Goal: Task Accomplishment & Management: Manage account settings

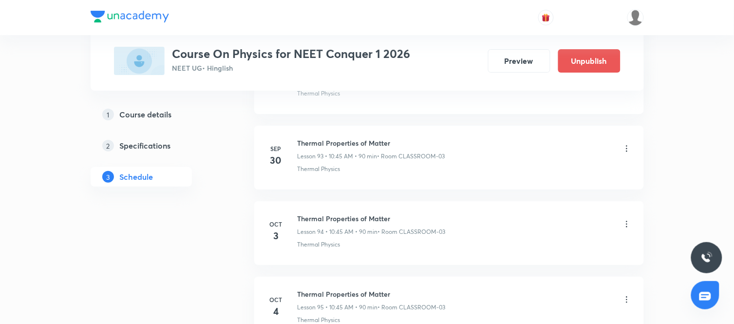
scroll to position [7521, 0]
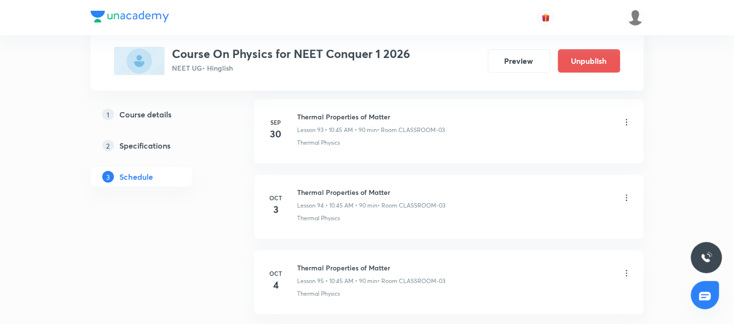
scroll to position [7548, 0]
click at [631, 203] on li "[DATE] Thermal Properties of Matter Lesson 94 • 10:45 AM • 90 min • Room CLASSR…" at bounding box center [449, 206] width 390 height 64
click at [622, 202] on icon at bounding box center [627, 197] width 10 height 10
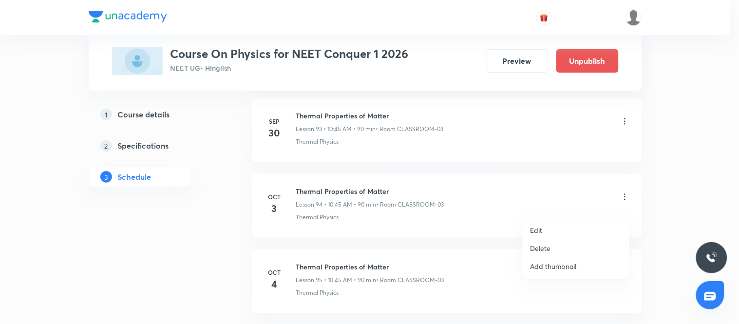
click at [542, 233] on p "Edit" at bounding box center [536, 230] width 12 height 10
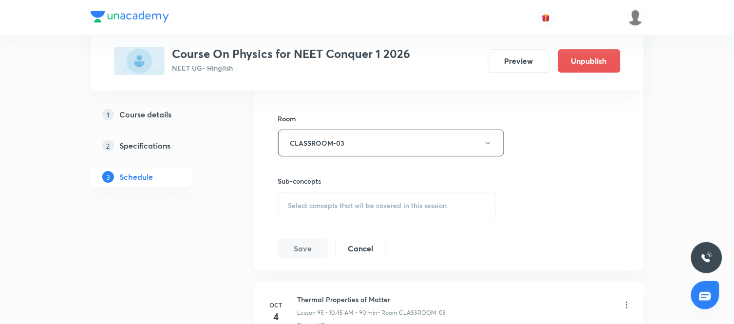
scroll to position [7431, 0]
click at [368, 210] on span "Select concepts that wil be covered in this session" at bounding box center [367, 207] width 159 height 8
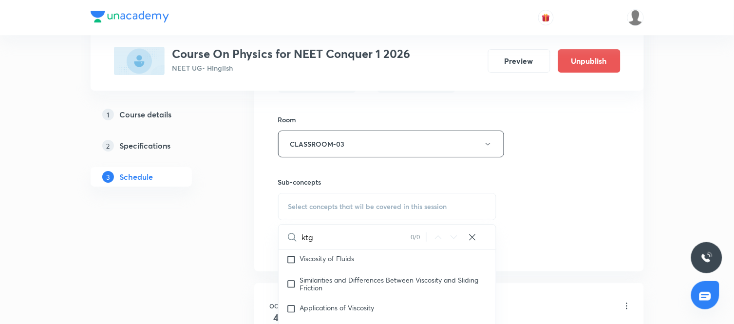
scroll to position [1815, 0]
type input "k"
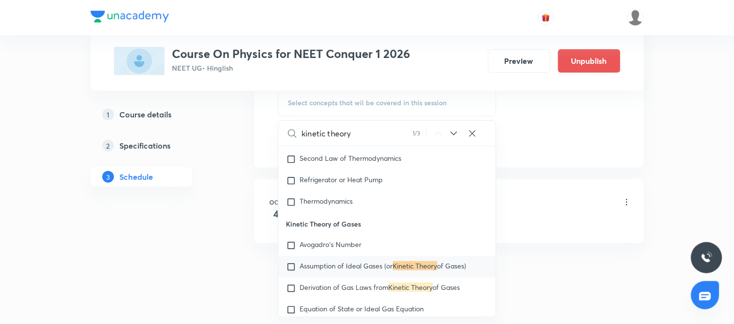
scroll to position [7535, 0]
type input "kinetic theory"
click at [353, 248] on span "Avogadro's Number" at bounding box center [331, 243] width 62 height 9
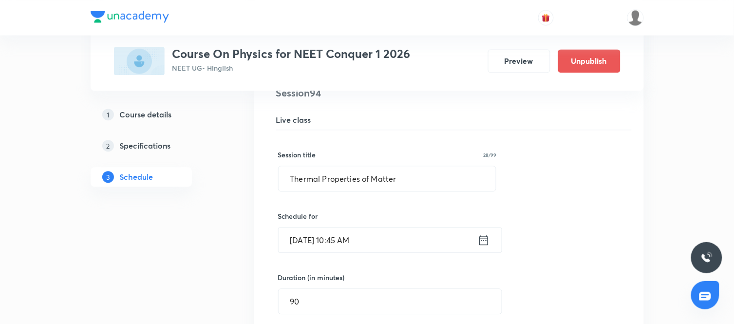
scroll to position [7146, 0]
click at [416, 192] on input "Thermal Properties of Matter" at bounding box center [388, 179] width 218 height 25
type input "KTG & Thermodynamics"
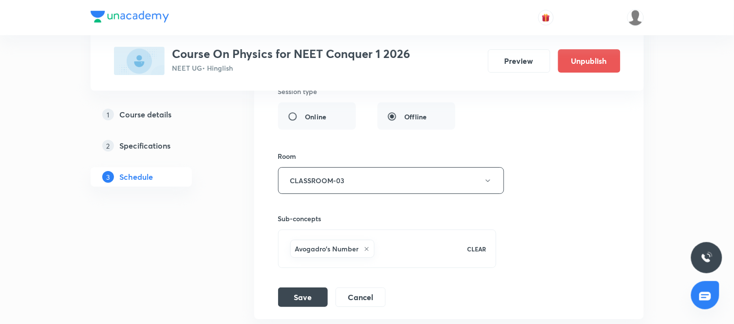
scroll to position [7399, 0]
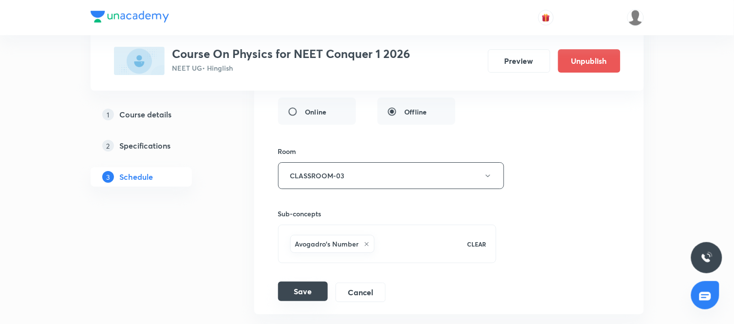
click at [302, 296] on button "Save" at bounding box center [303, 290] width 50 height 19
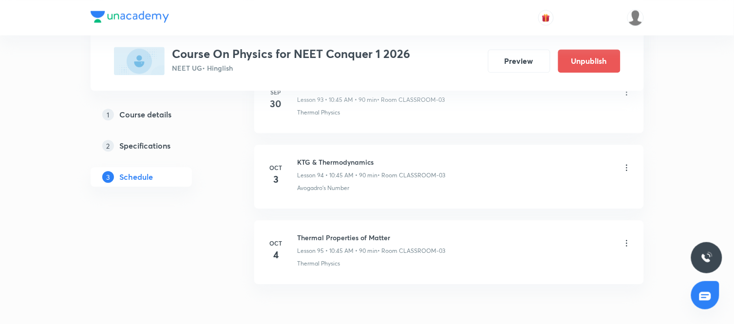
scroll to position [7145, 0]
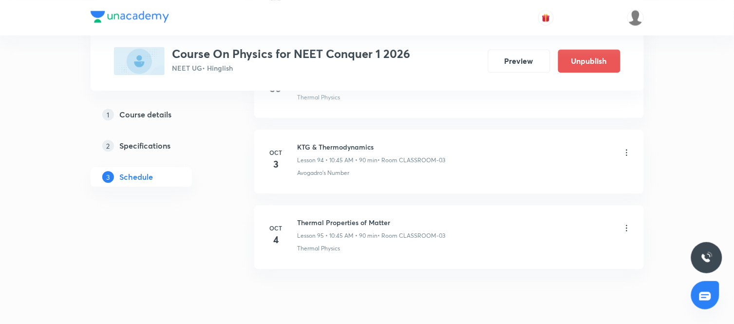
click at [347, 150] on h6 "KTG & Thermodynamics" at bounding box center [372, 147] width 148 height 10
copy h6 "KTG & Thermodynamics"
click at [626, 231] on icon at bounding box center [626, 228] width 1 height 6
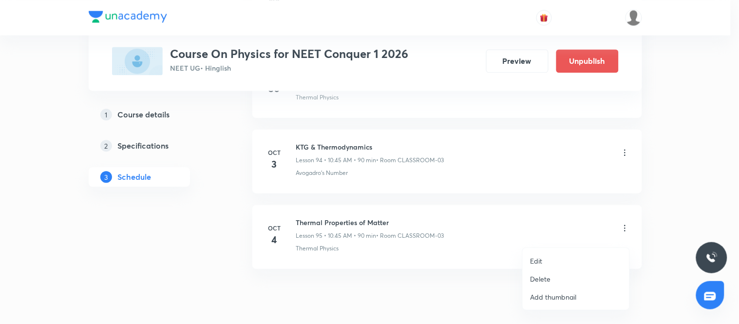
click at [551, 259] on li "Edit" at bounding box center [576, 261] width 107 height 18
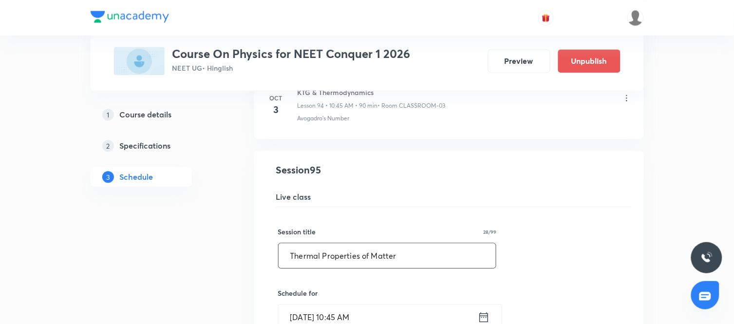
click at [414, 268] on input "Thermal Properties of Matter" at bounding box center [388, 255] width 218 height 25
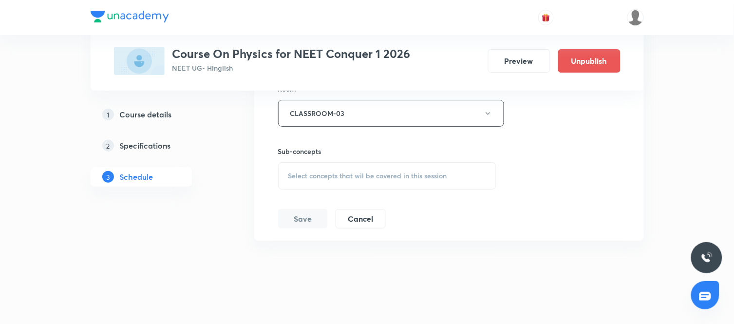
scroll to position [7553, 0]
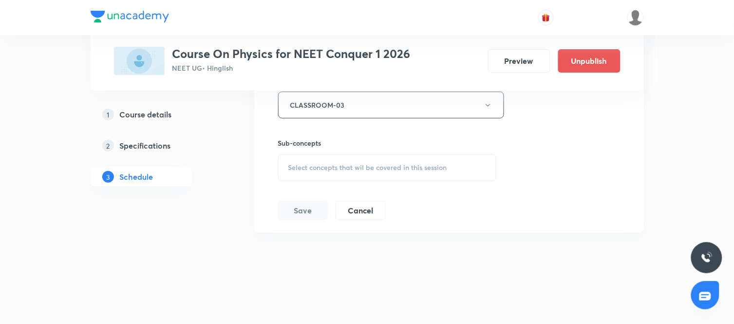
click at [435, 173] on div "Select concepts that wil be covered in this session" at bounding box center [387, 167] width 219 height 27
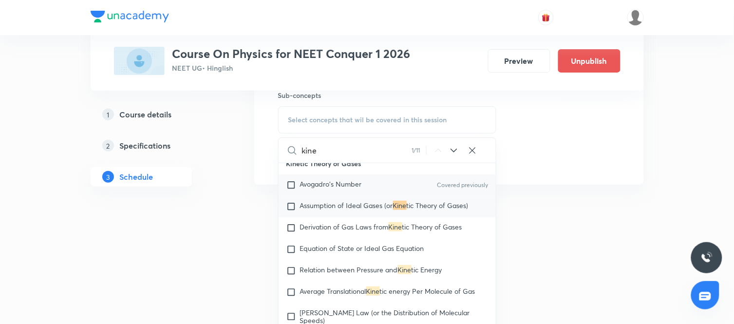
scroll to position [7119, 0]
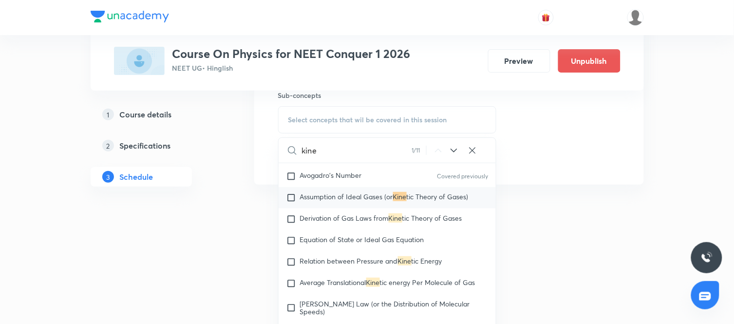
type input "kine"
click at [351, 201] on span "Assumption of Ideal Gases (or" at bounding box center [346, 196] width 93 height 9
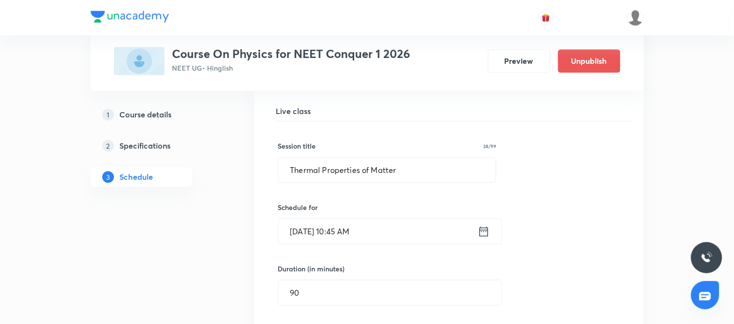
scroll to position [7229, 0]
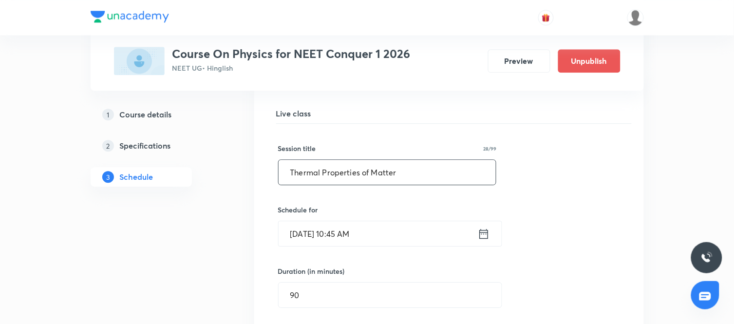
click at [415, 179] on input "Thermal Properties of Matter" at bounding box center [388, 172] width 218 height 25
paste input "KTG & Thermodynamics"
type input "KTG & Thermodynamics"
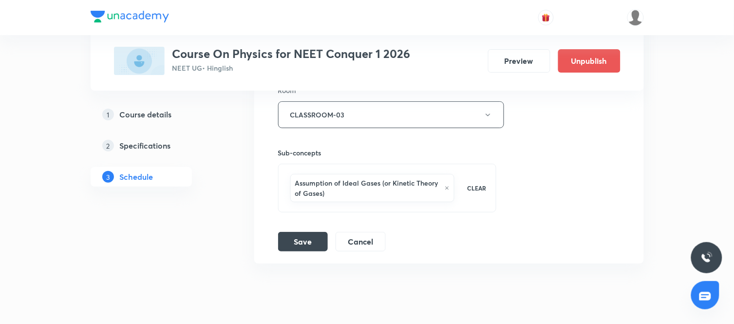
scroll to position [7537, 0]
click at [318, 249] on button "Save" at bounding box center [303, 238] width 50 height 19
